Goal: Navigation & Orientation: Find specific page/section

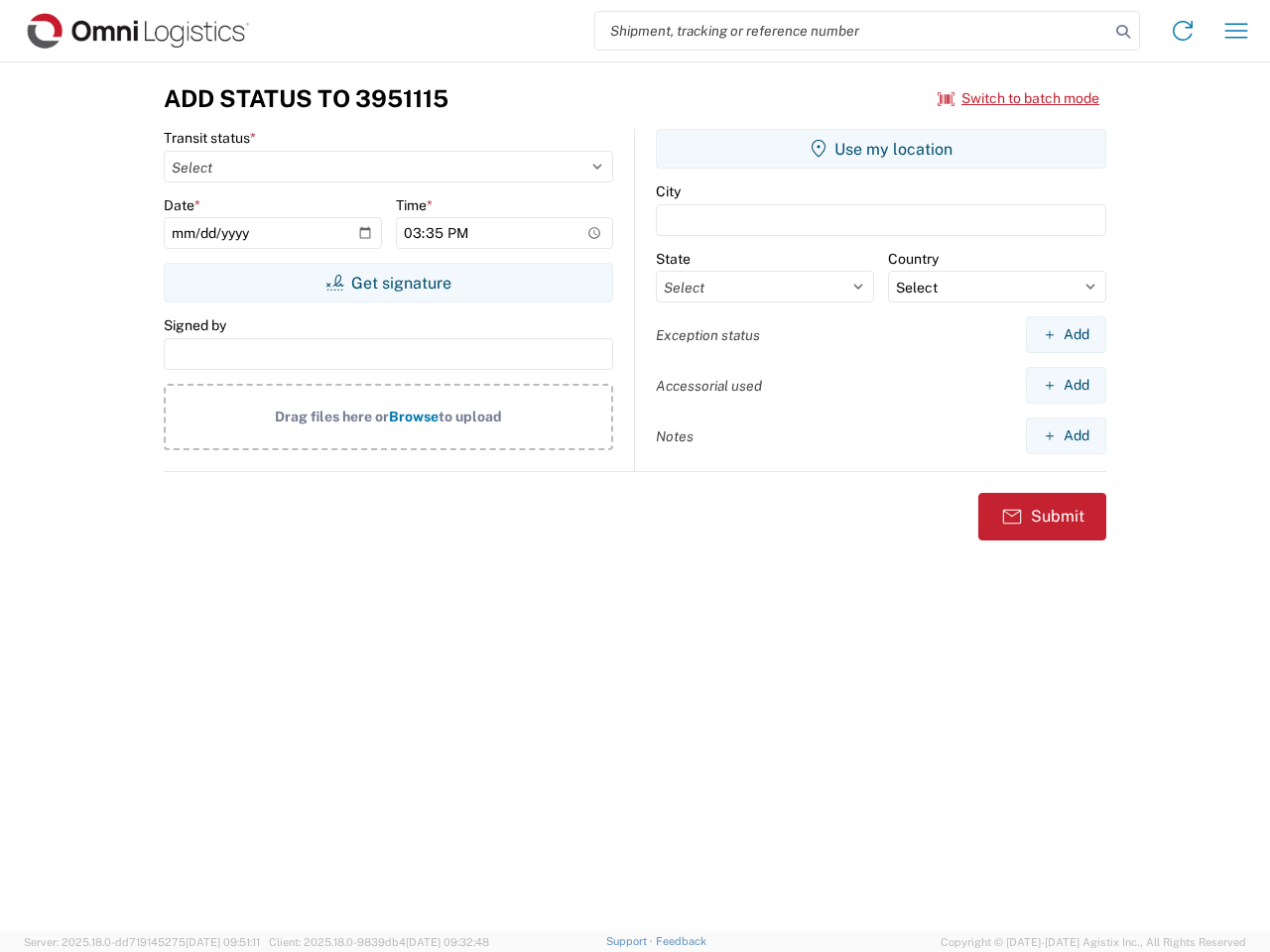
click at [852, 31] on input "search" at bounding box center [852, 31] width 514 height 38
click at [1123, 32] on icon at bounding box center [1123, 32] width 28 height 28
click at [1182, 31] on icon at bounding box center [1182, 31] width 32 height 32
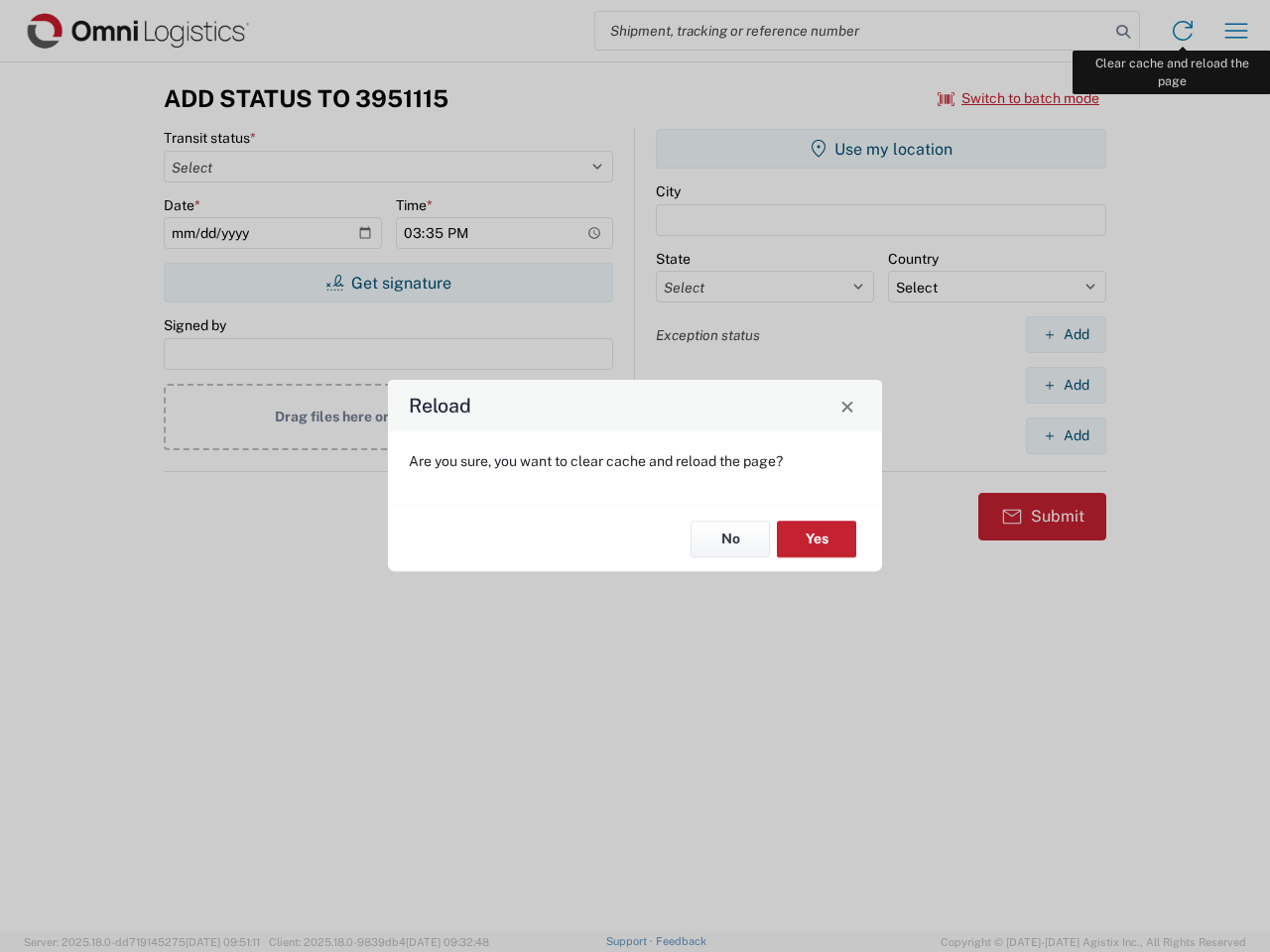
click at [1236, 31] on div "Reload Are you sure, you want to clear cache and reload the page? No Yes" at bounding box center [635, 476] width 1270 height 952
click at [1018, 98] on div "Reload Are you sure, you want to clear cache and reload the page? No Yes" at bounding box center [635, 476] width 1270 height 952
click at [388, 283] on div "Reload Are you sure, you want to clear cache and reload the page? No Yes" at bounding box center [635, 476] width 1270 height 952
click at [881, 148] on div "Reload Are you sure, you want to clear cache and reload the page? No Yes" at bounding box center [635, 476] width 1270 height 952
click at [1065, 334] on div "Reload Are you sure, you want to clear cache and reload the page? No Yes" at bounding box center [635, 476] width 1270 height 952
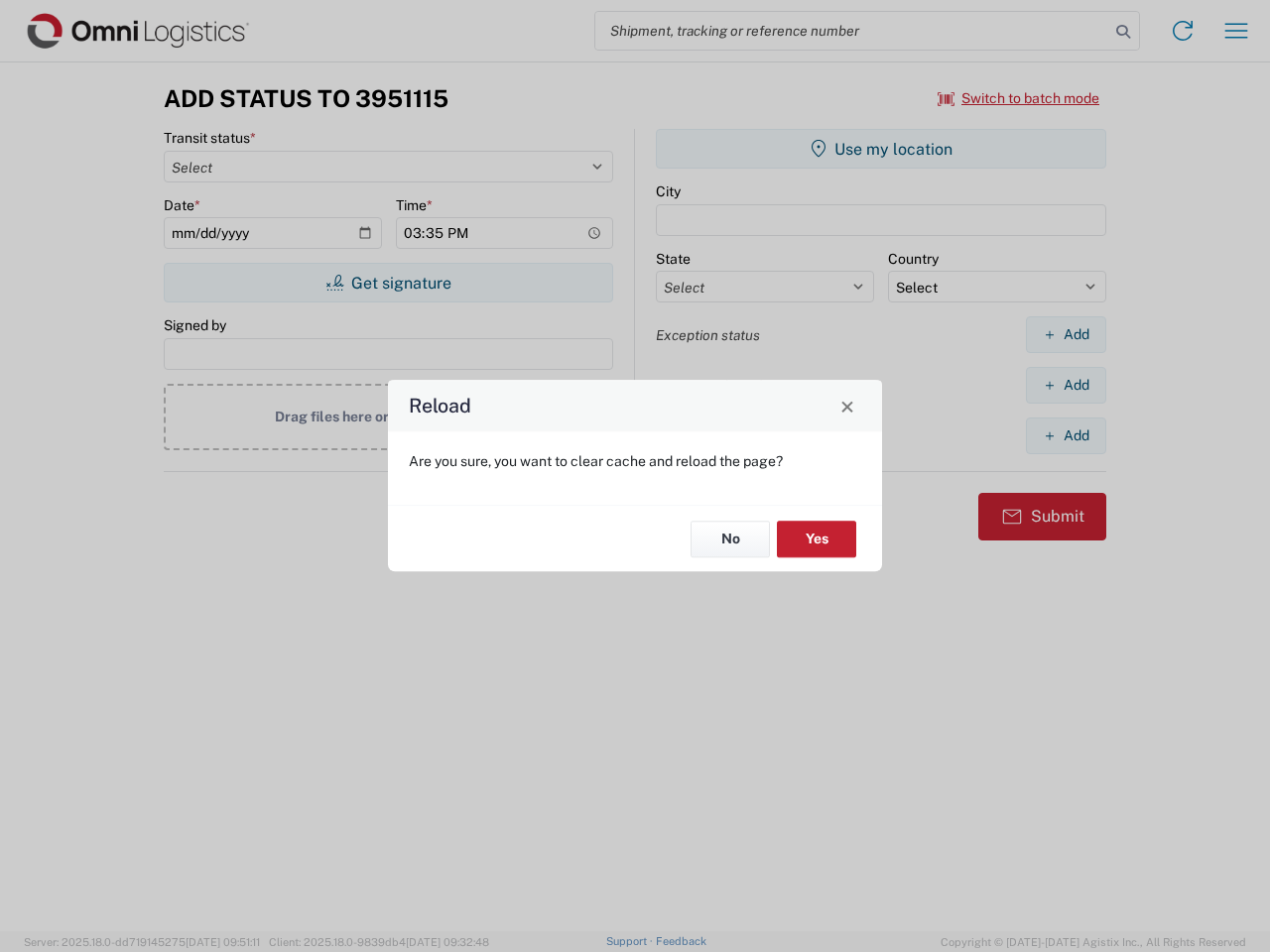
click at [1065, 385] on div "Reload Are you sure, you want to clear cache and reload the page? No Yes" at bounding box center [635, 476] width 1270 height 952
click at [1065, 435] on div "Reload Are you sure, you want to clear cache and reload the page? No Yes" at bounding box center [635, 476] width 1270 height 952
